Goal: Find specific page/section: Find specific page/section

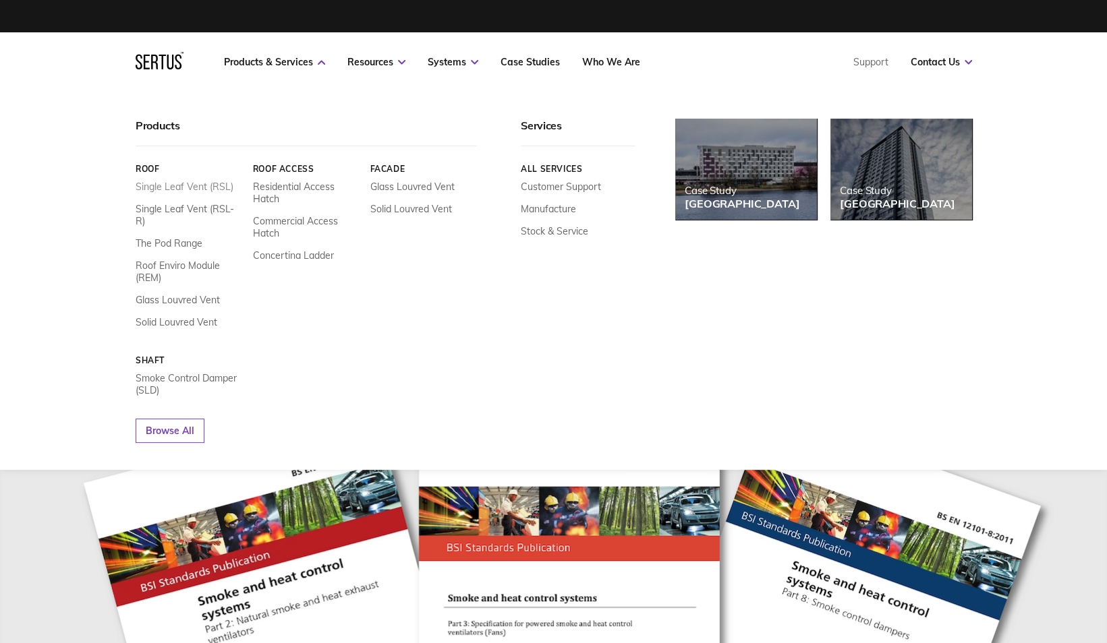
click at [163, 182] on link "Single Leaf Vent (RSL)" at bounding box center [185, 187] width 98 height 12
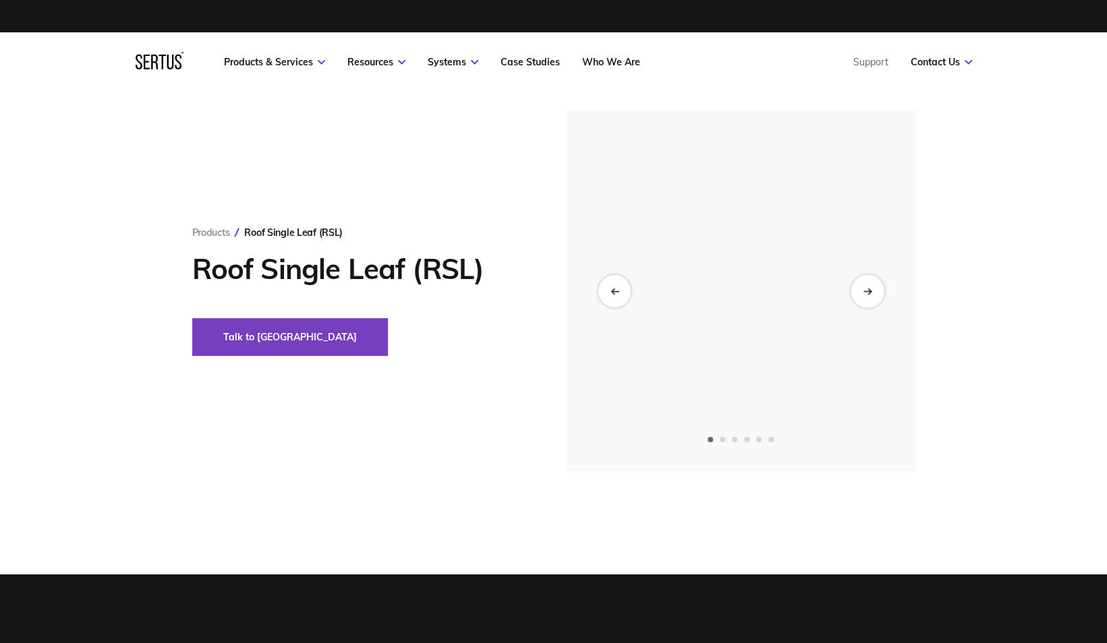
click at [862, 289] on div "Next slide" at bounding box center [867, 291] width 33 height 33
click at [622, 287] on div "Previous slide" at bounding box center [614, 291] width 33 height 33
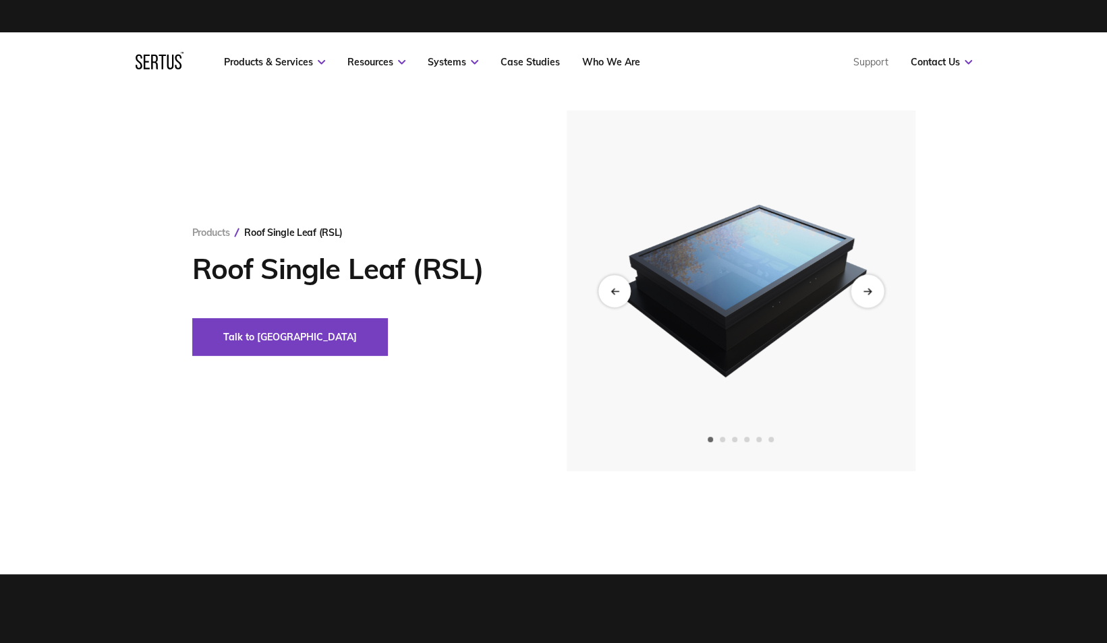
click at [863, 291] on icon "Next slide" at bounding box center [867, 290] width 9 height 7
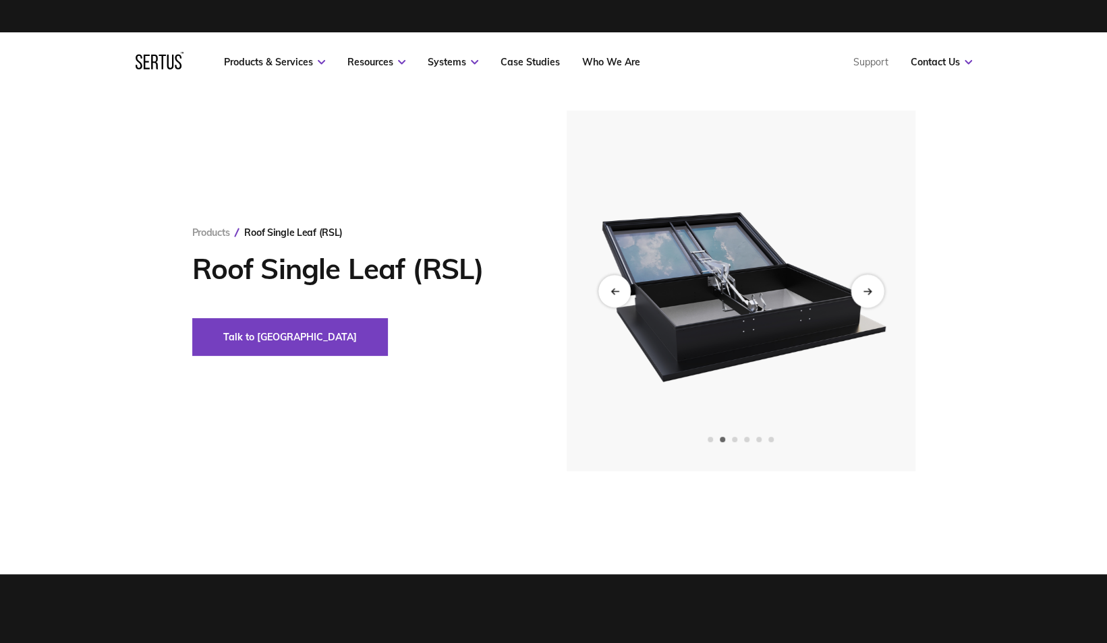
click at [863, 291] on icon "Next slide" at bounding box center [867, 290] width 9 height 7
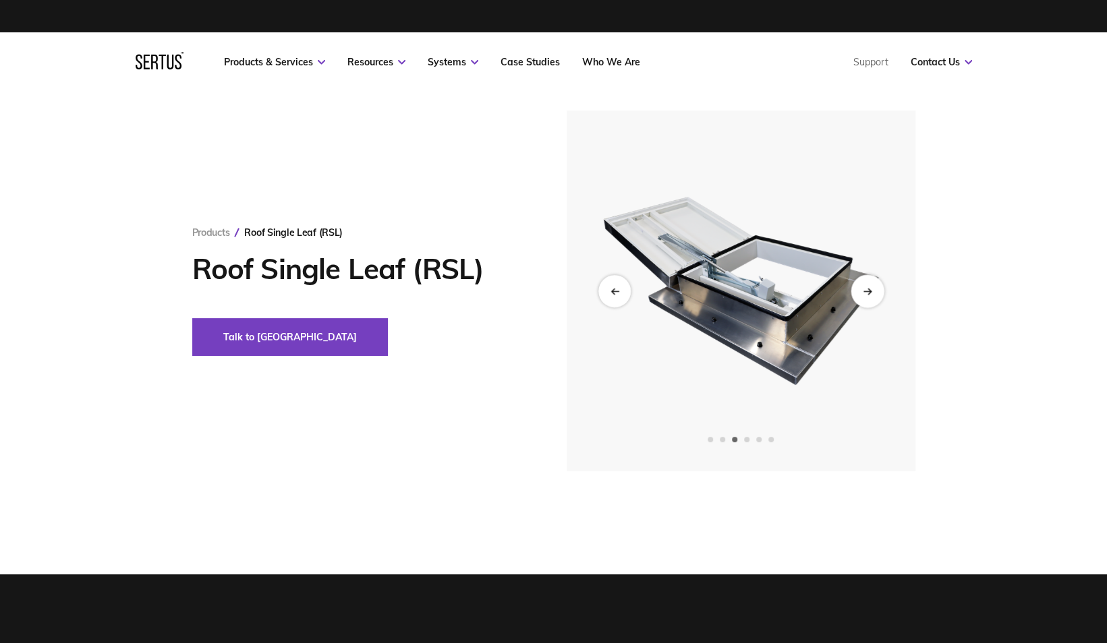
click at [863, 291] on icon "Next slide" at bounding box center [867, 290] width 9 height 7
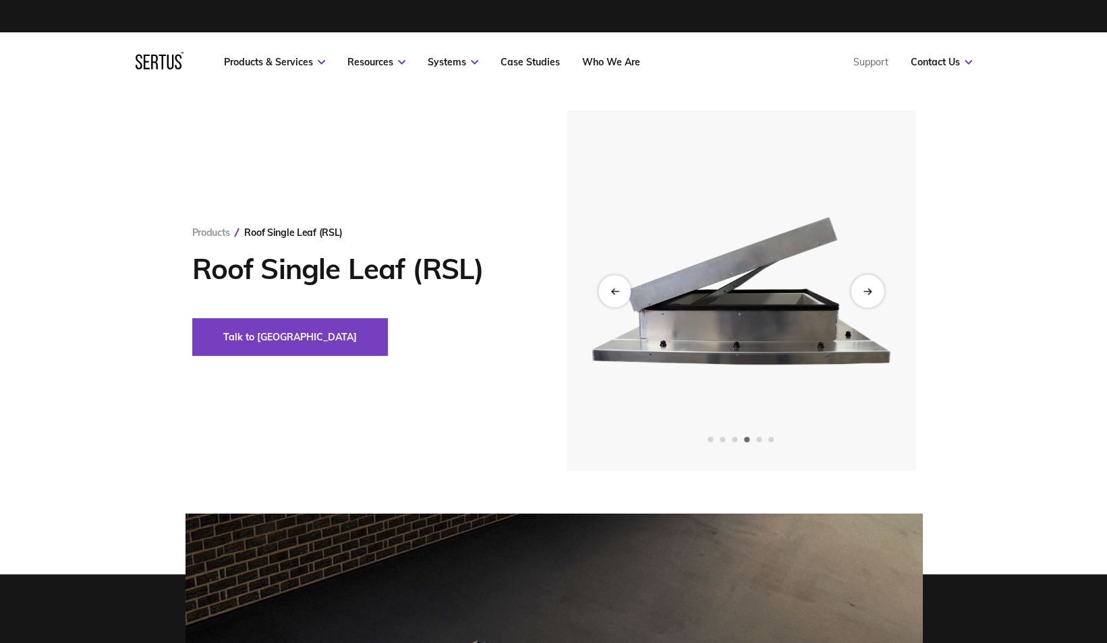
click at [863, 291] on icon "Next slide" at bounding box center [867, 290] width 9 height 7
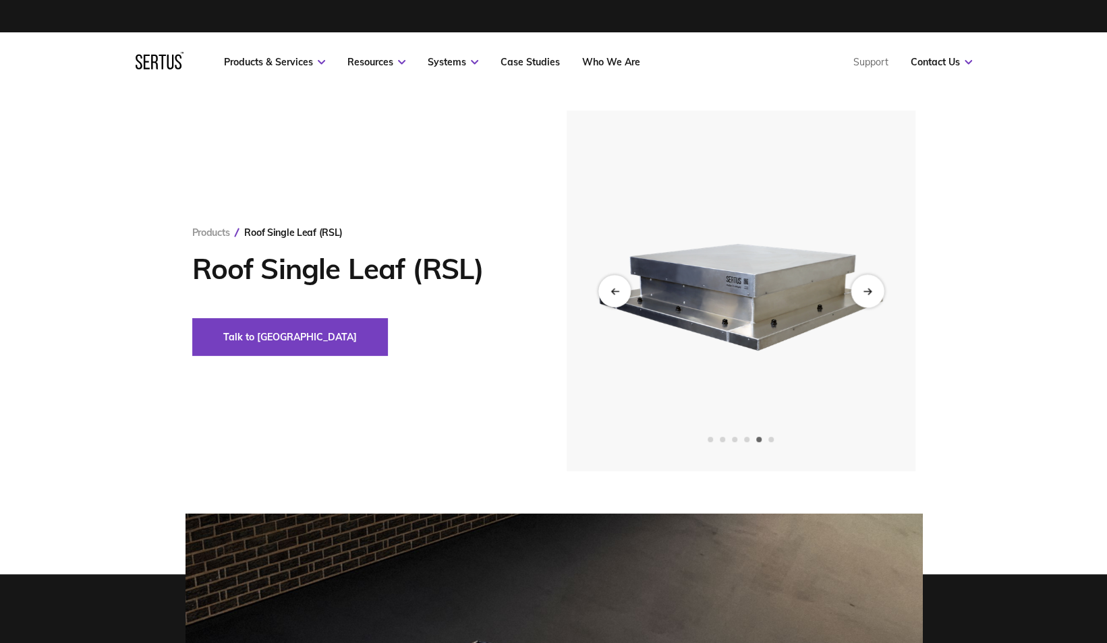
click at [863, 291] on icon "Next slide" at bounding box center [867, 290] width 9 height 7
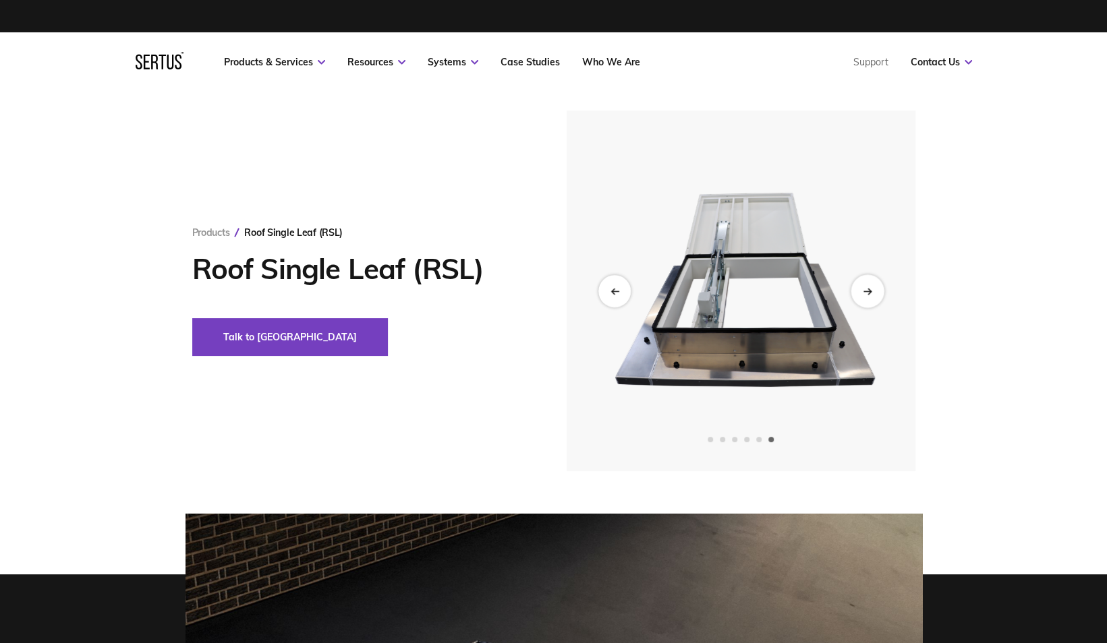
click at [863, 291] on icon "Next slide" at bounding box center [867, 290] width 9 height 7
